Goal: Submit feedback/report problem

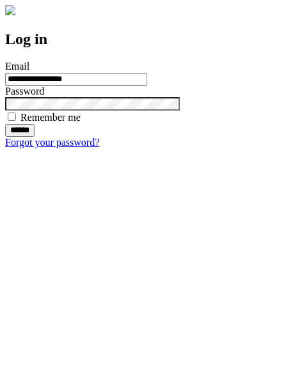
type input "**********"
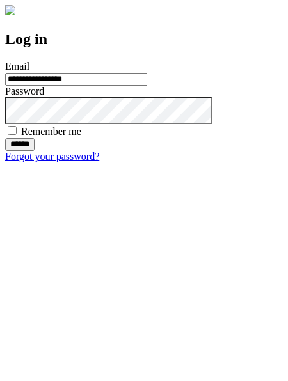
click at [35, 151] on input "******" at bounding box center [19, 144] width 29 height 13
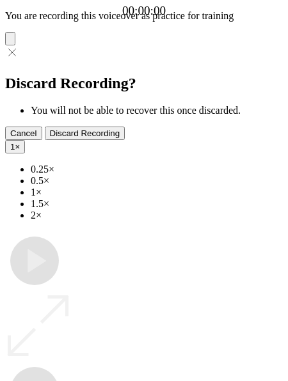
type input "**********"
